Goal: Find specific page/section: Find specific page/section

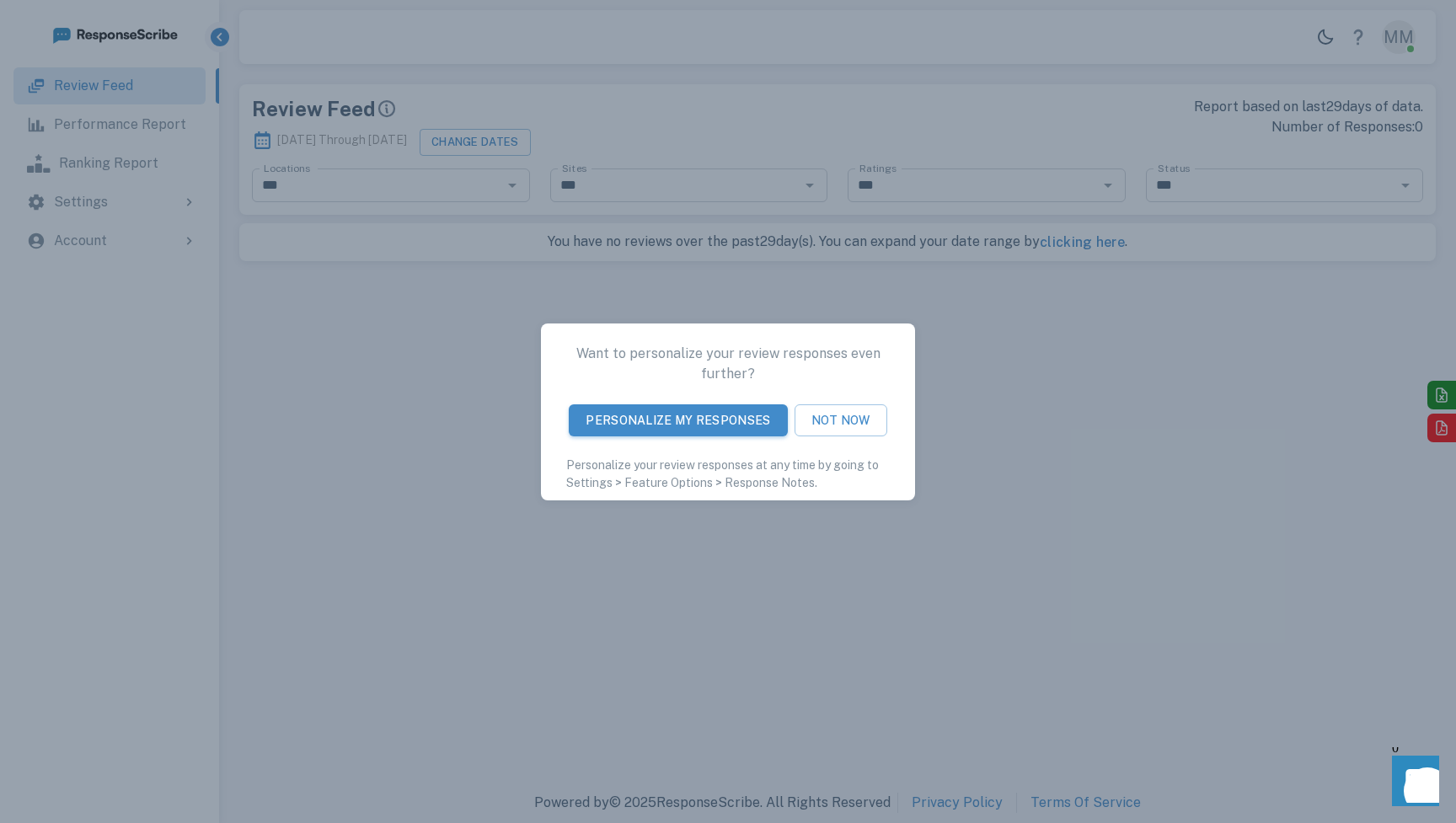
click at [444, 498] on div "Want to personalize your review responses even further? Personalize My Response…" at bounding box center [728, 411] width 1456 height 823
click at [862, 421] on button "Not Now" at bounding box center [841, 419] width 92 height 32
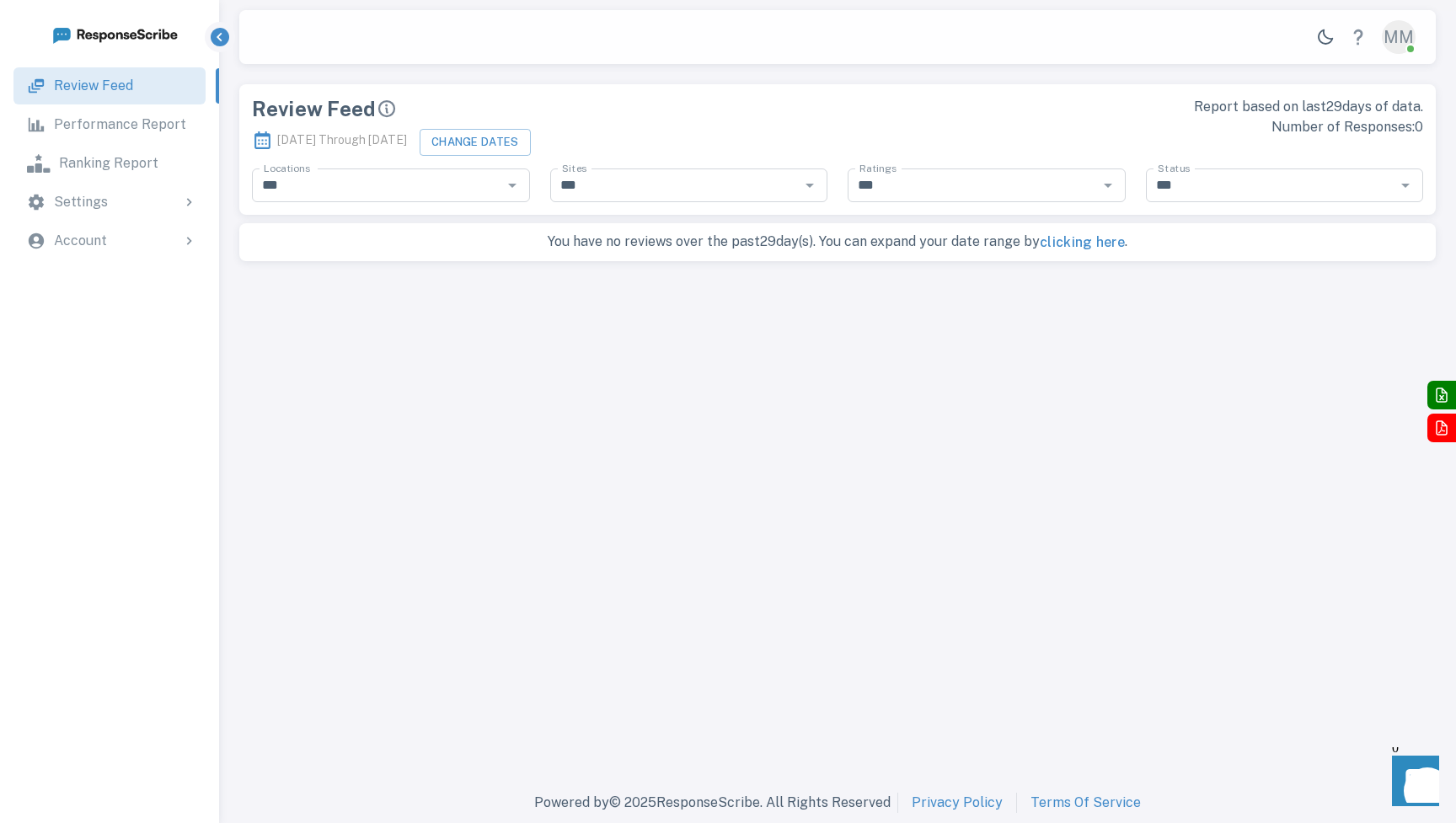
click at [1402, 34] on div "MM" at bounding box center [1398, 37] width 33 height 33
click at [135, 822] on div at bounding box center [728, 837] width 1456 height 0
click at [76, 244] on p "Account" at bounding box center [81, 241] width 53 height 21
click at [80, 281] on p "Account Information" at bounding box center [140, 288] width 132 height 21
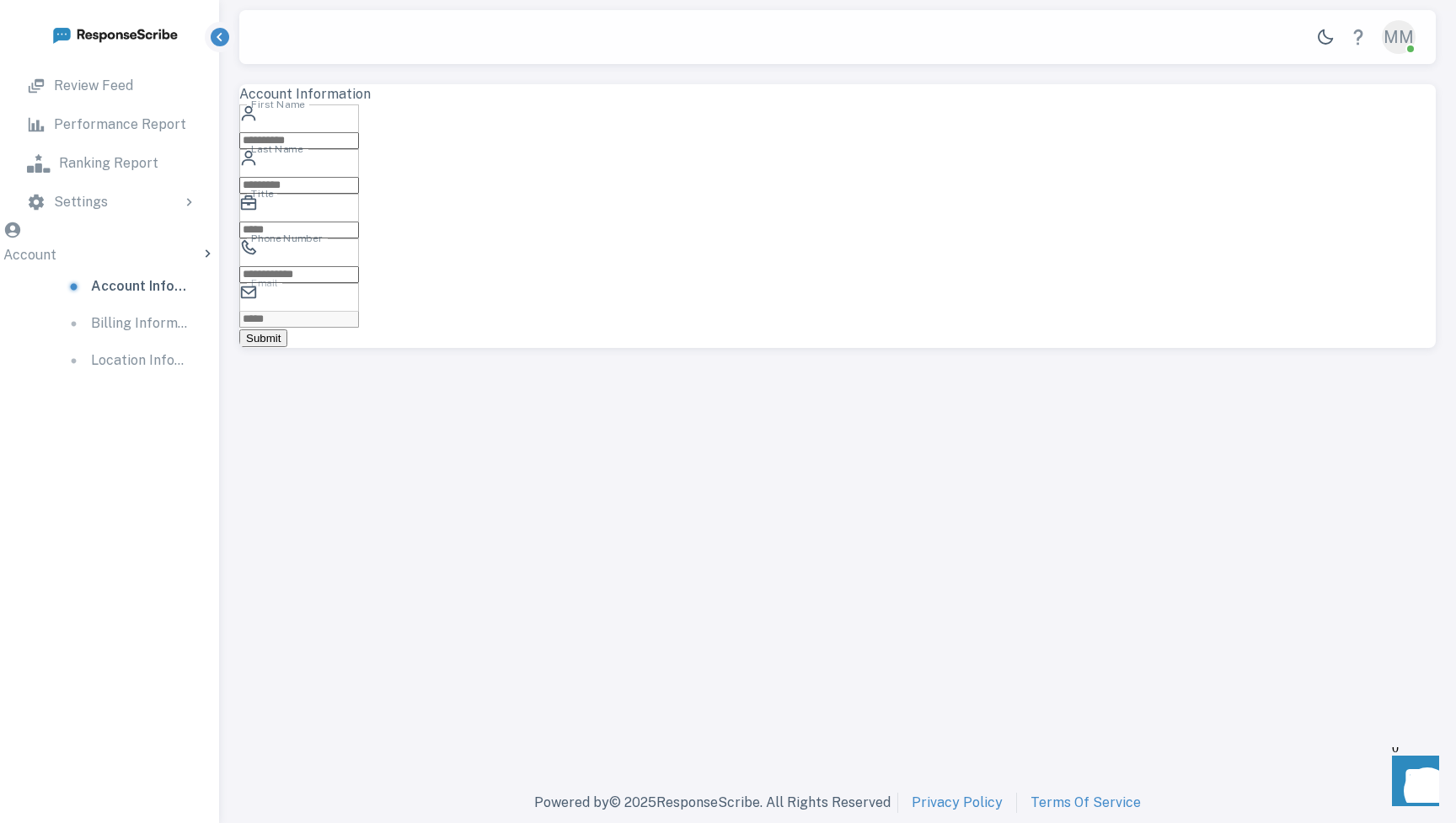
click at [91, 351] on p "Location Information" at bounding box center [140, 360] width 97 height 21
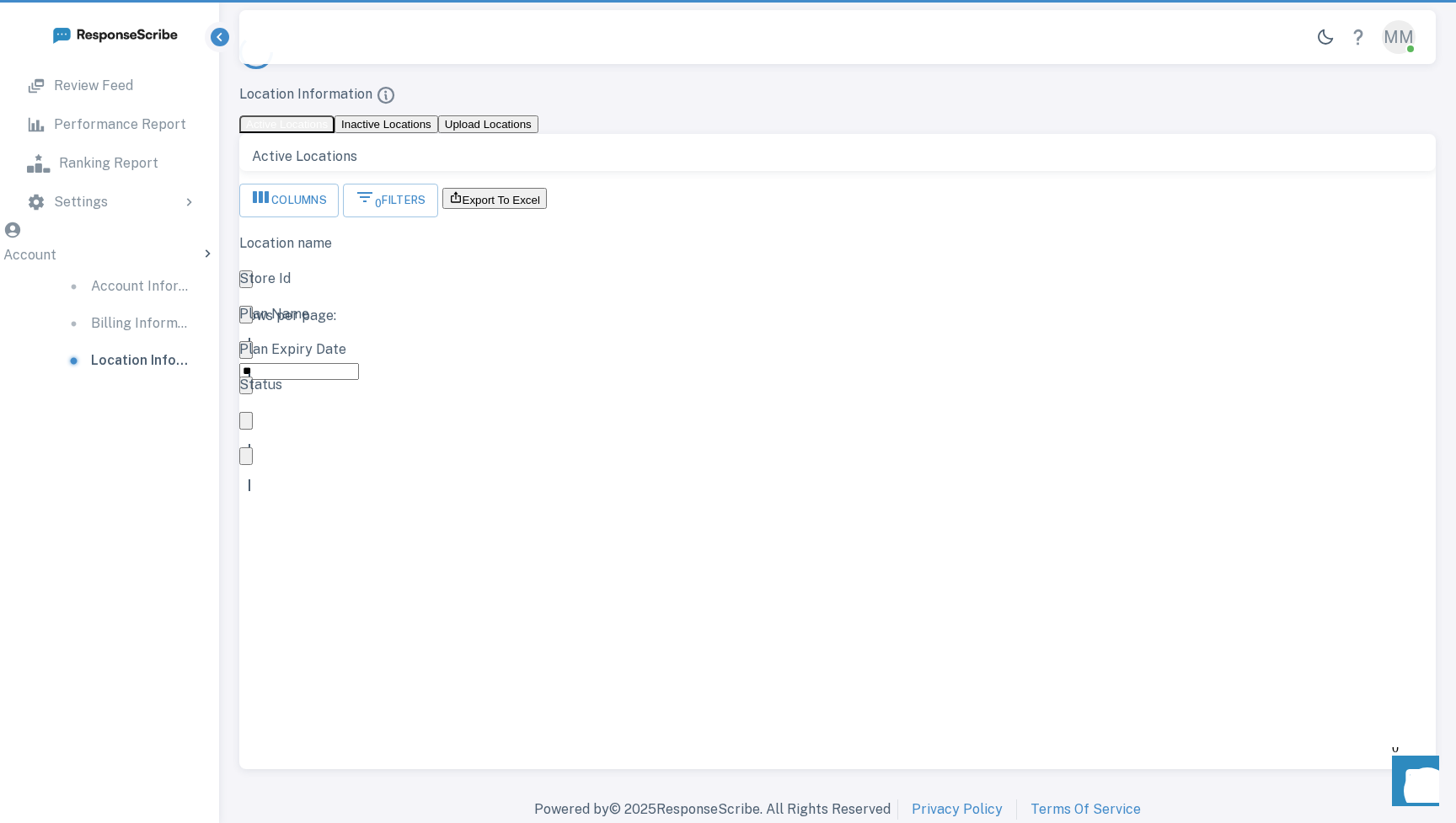
scroll to position [490, 1196]
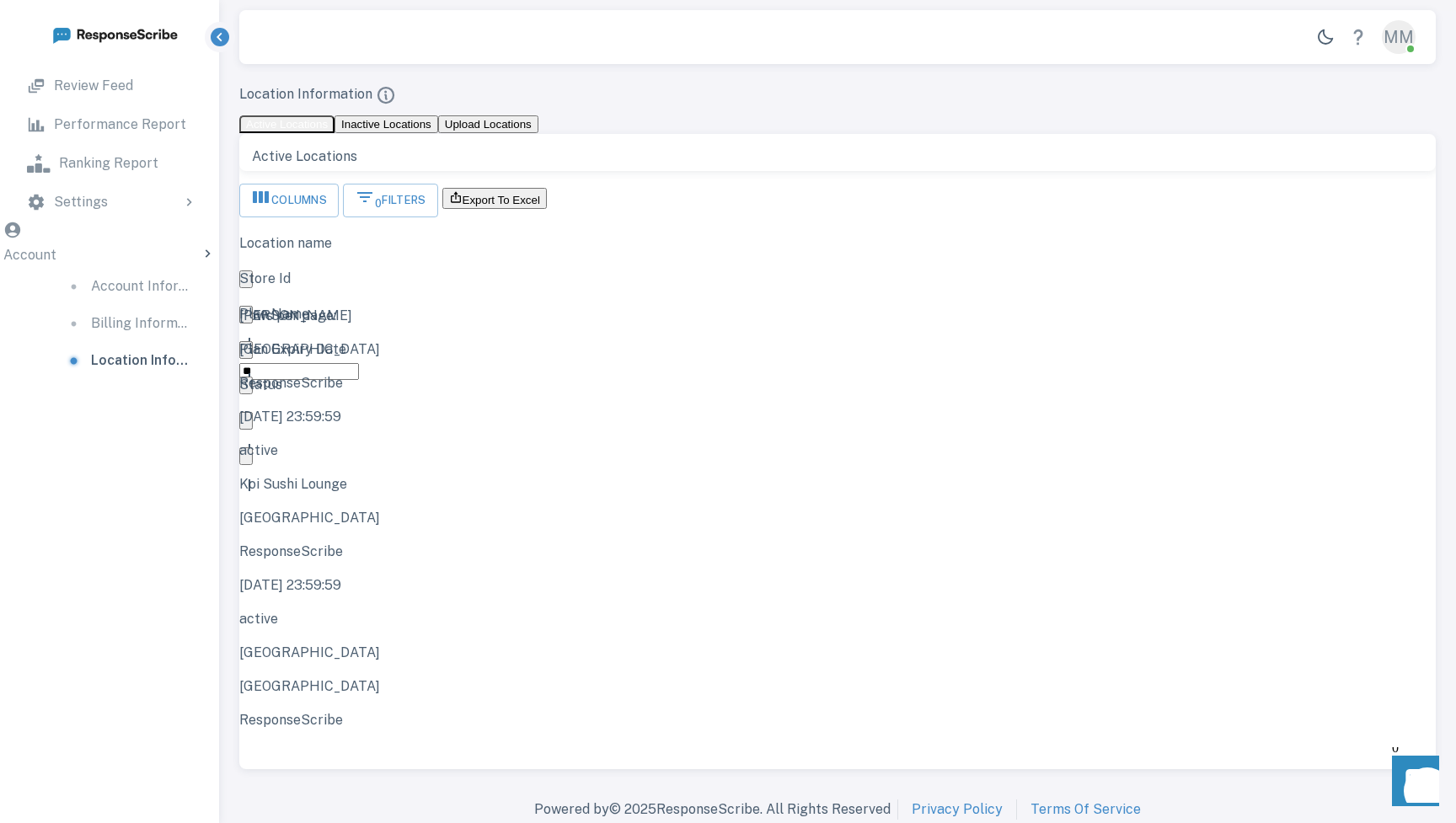
click at [49, 84] on link "Review Feed" at bounding box center [109, 87] width 192 height 37
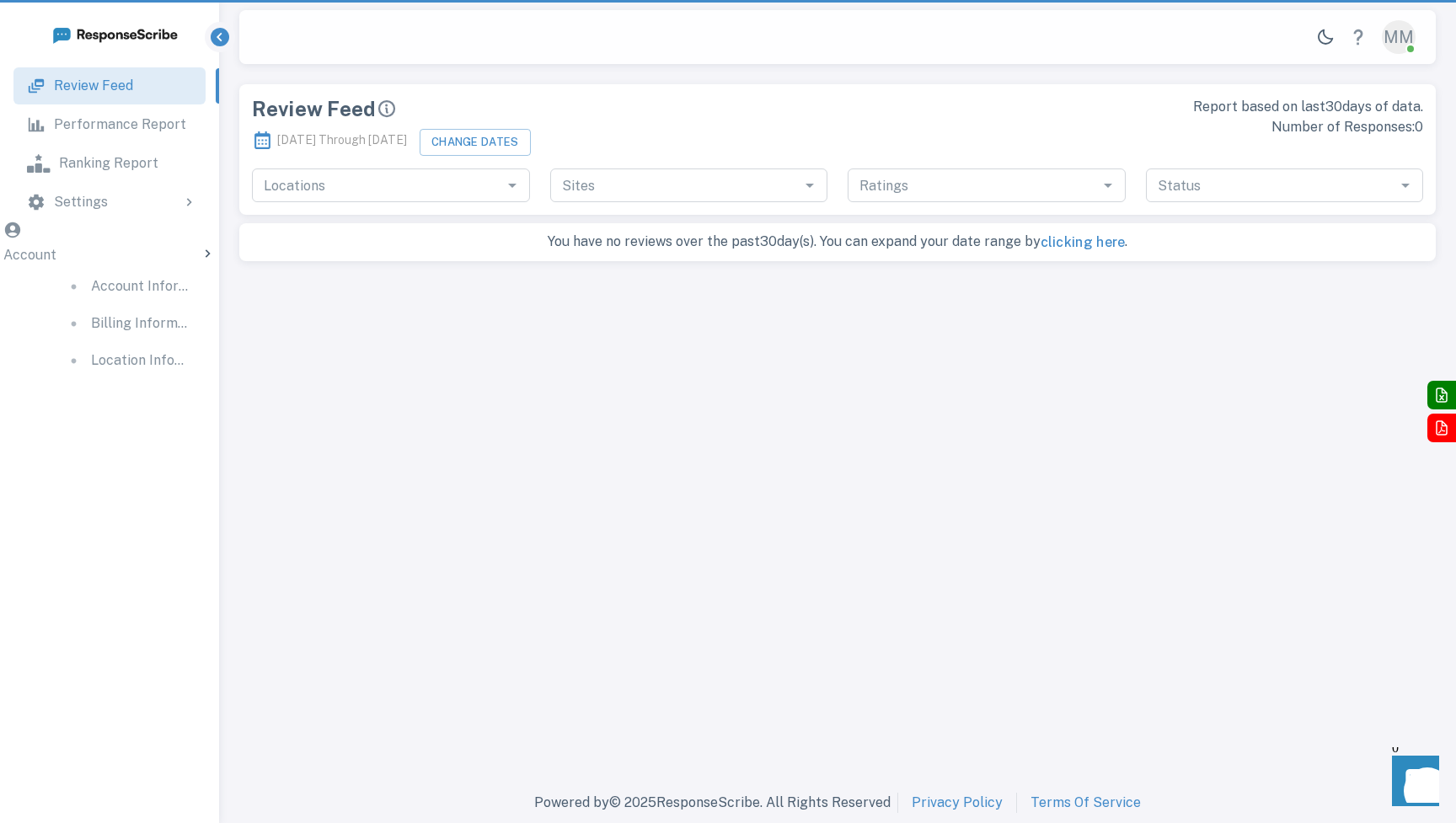
type input "***"
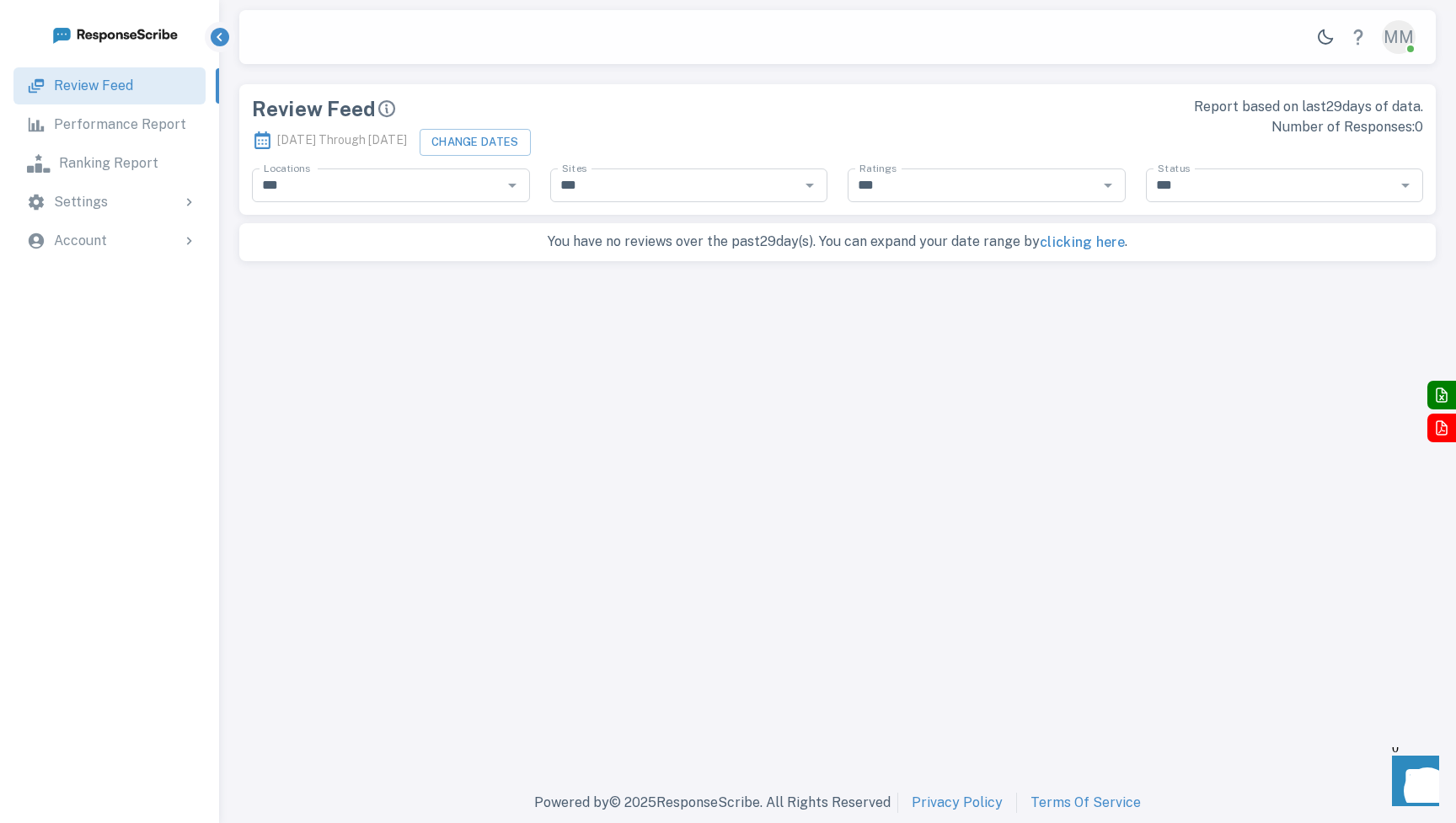
click at [101, 137] on link "Performance Report" at bounding box center [109, 125] width 192 height 37
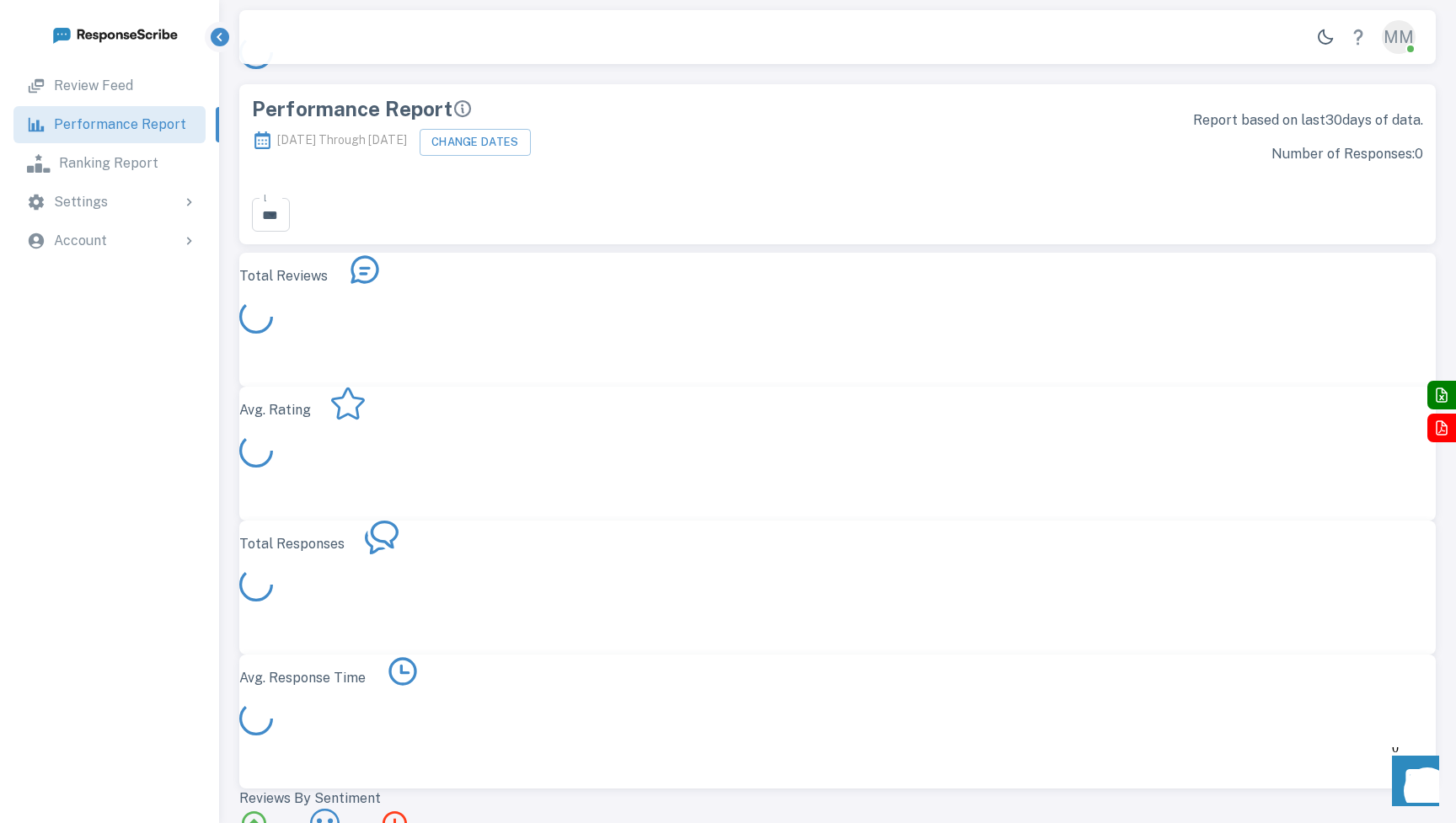
scroll to position [326, 1196]
